Goal: Check status: Check status

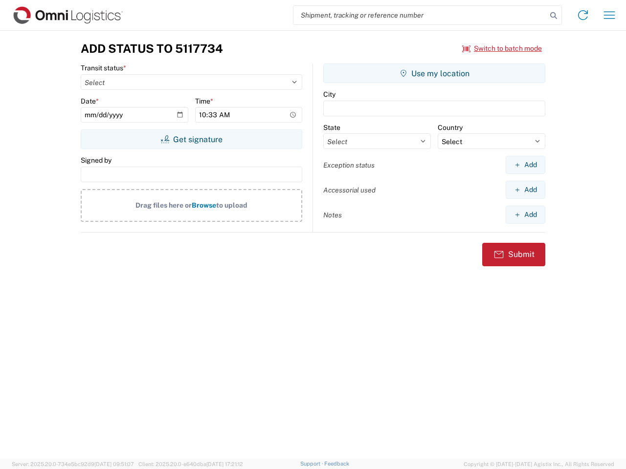
click at [420, 15] on input "search" at bounding box center [419, 15] width 253 height 19
click at [553, 16] on icon at bounding box center [554, 16] width 14 height 14
click at [583, 15] on icon at bounding box center [583, 15] width 16 height 16
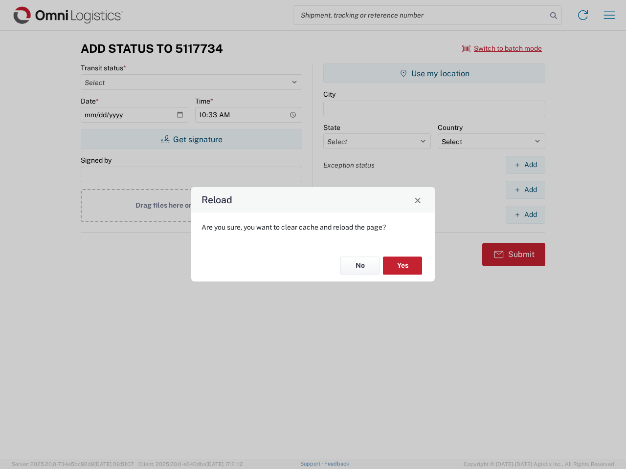
click at [609, 15] on div "Reload Are you sure, you want to clear cache and reload the page? No Yes" at bounding box center [313, 234] width 626 height 469
click at [502, 48] on div "Reload Are you sure, you want to clear cache and reload the page? No Yes" at bounding box center [313, 234] width 626 height 469
click at [191, 139] on div "Reload Are you sure, you want to clear cache and reload the page? No Yes" at bounding box center [313, 234] width 626 height 469
click at [434, 73] on div "Reload Are you sure, you want to clear cache and reload the page? No Yes" at bounding box center [313, 234] width 626 height 469
click at [525, 165] on div "Reload Are you sure, you want to clear cache and reload the page? No Yes" at bounding box center [313, 234] width 626 height 469
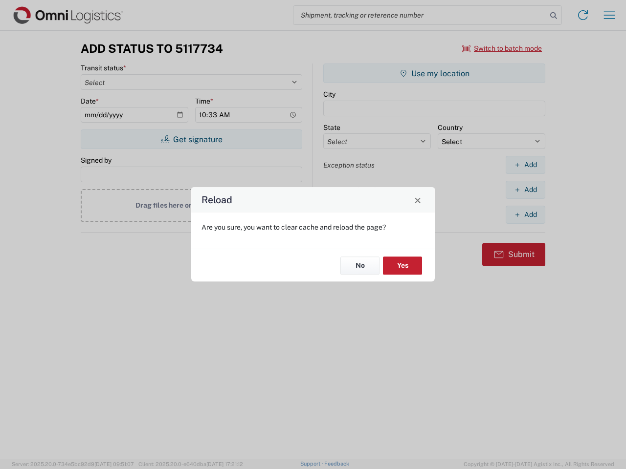
click at [525, 190] on div "Reload Are you sure, you want to clear cache and reload the page? No Yes" at bounding box center [313, 234] width 626 height 469
click at [525, 215] on div "Reload Are you sure, you want to clear cache and reload the page? No Yes" at bounding box center [313, 234] width 626 height 469
